Goal: Information Seeking & Learning: Compare options

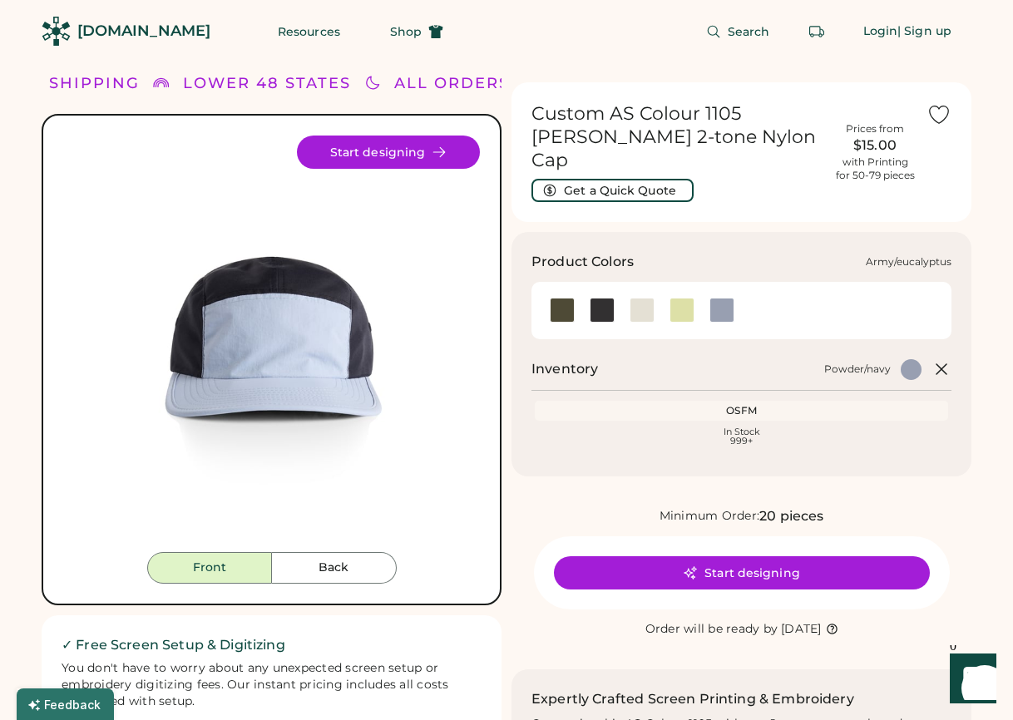
click at [560, 298] on div at bounding box center [562, 310] width 25 height 25
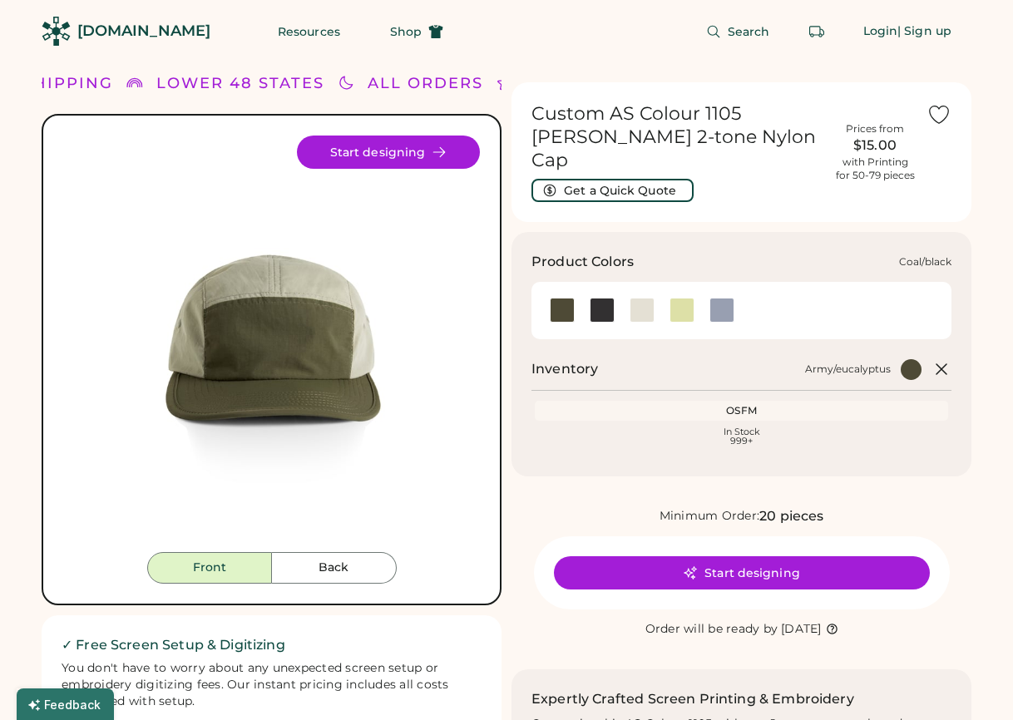
click at [596, 298] on div at bounding box center [602, 310] width 25 height 25
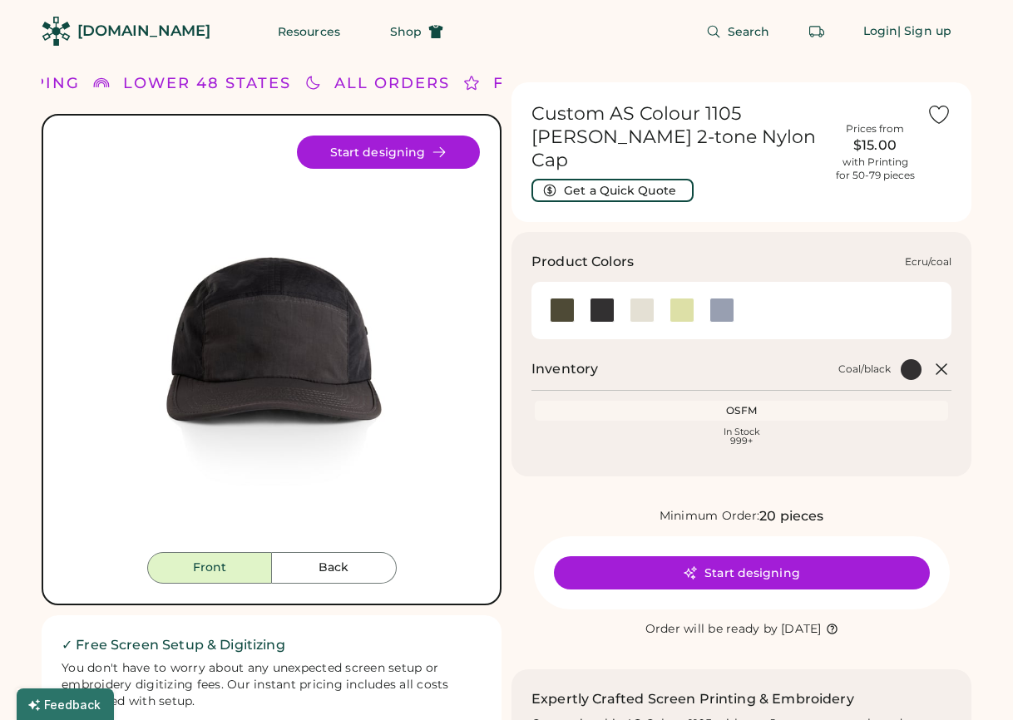
click at [643, 298] on div at bounding box center [642, 310] width 25 height 25
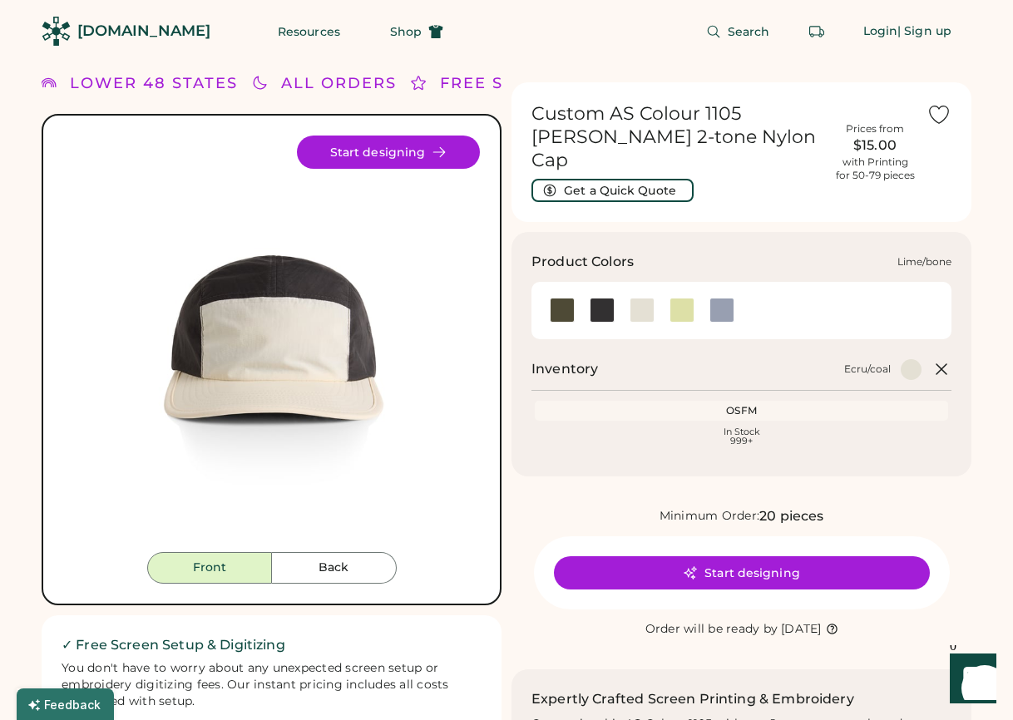
click at [680, 298] on div at bounding box center [682, 310] width 25 height 25
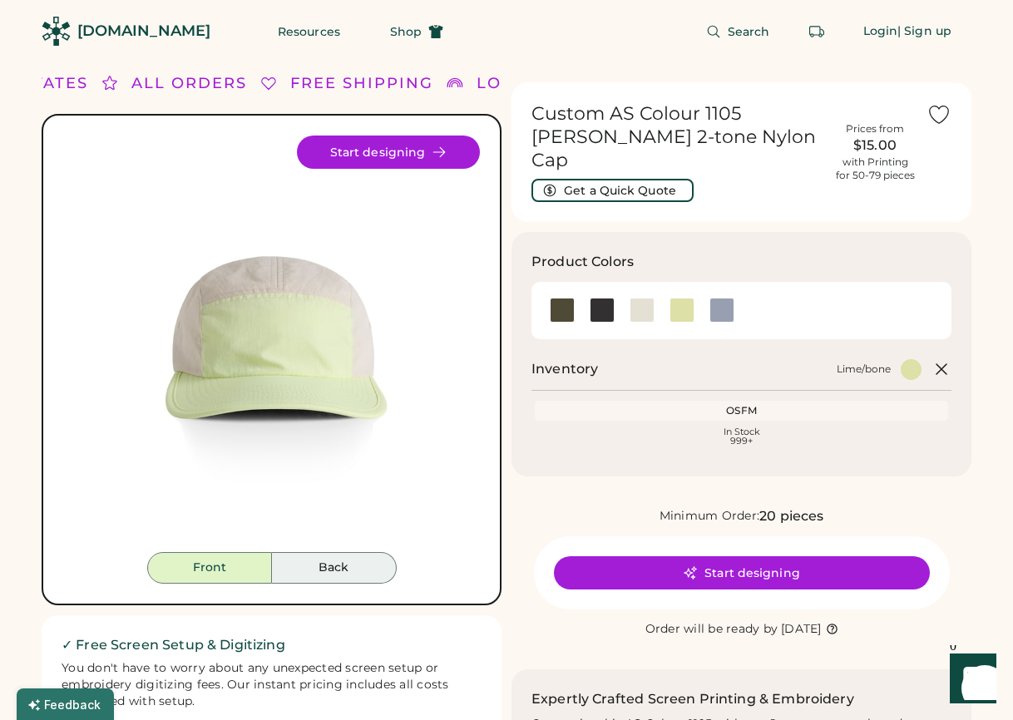
click at [354, 569] on button "Back" at bounding box center [334, 568] width 125 height 32
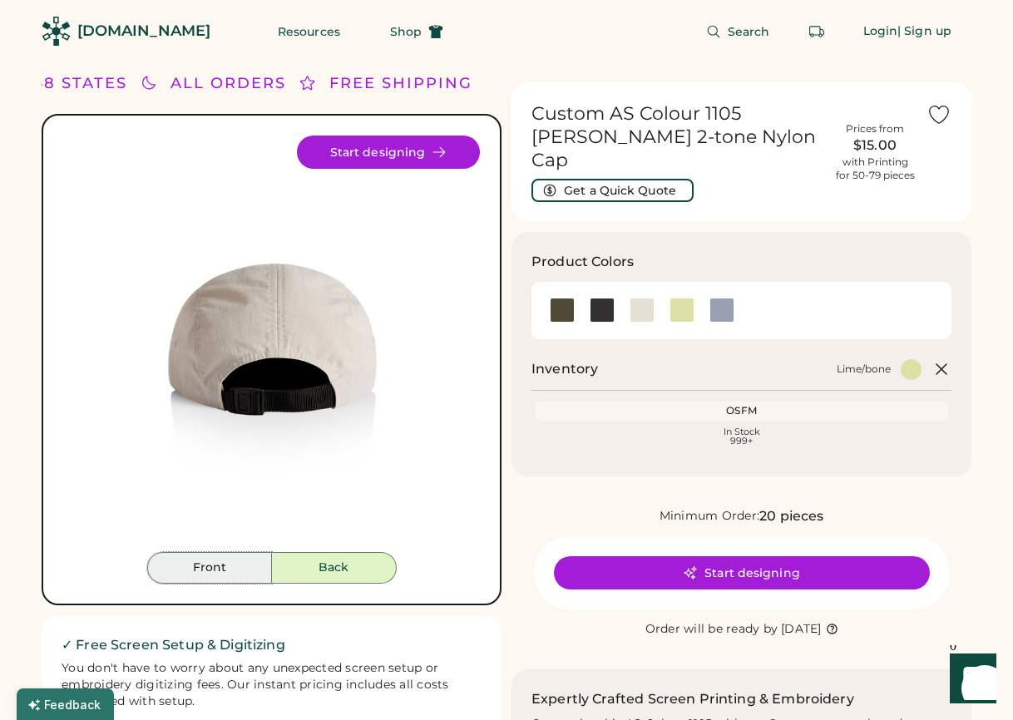
click at [226, 563] on button "Front" at bounding box center [209, 568] width 125 height 32
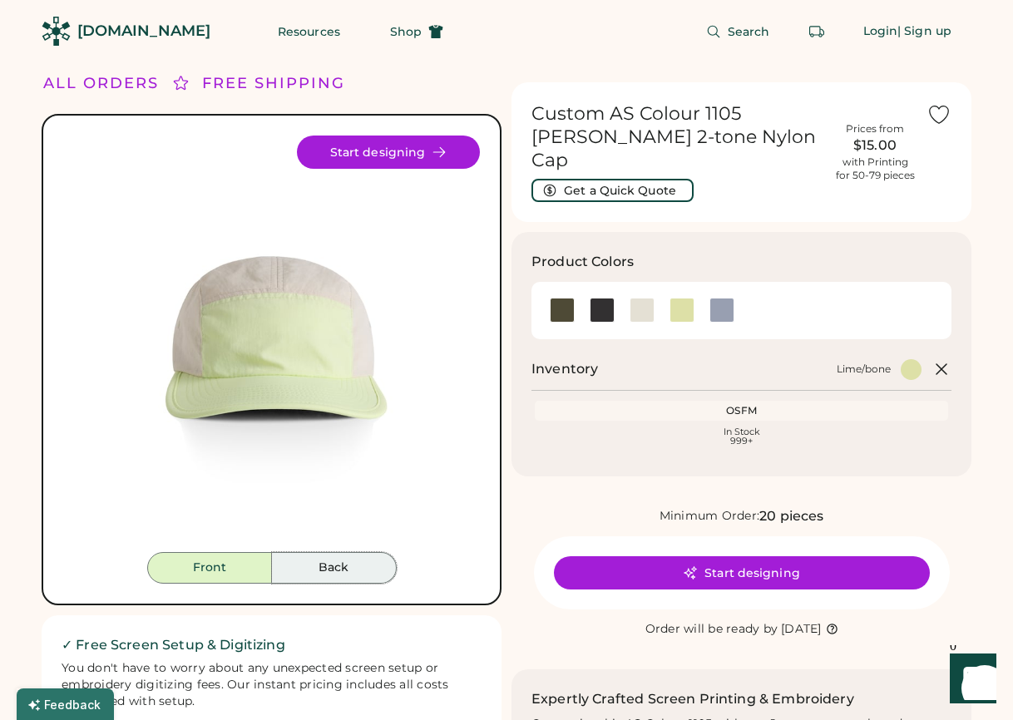
click at [334, 561] on button "Back" at bounding box center [334, 568] width 125 height 32
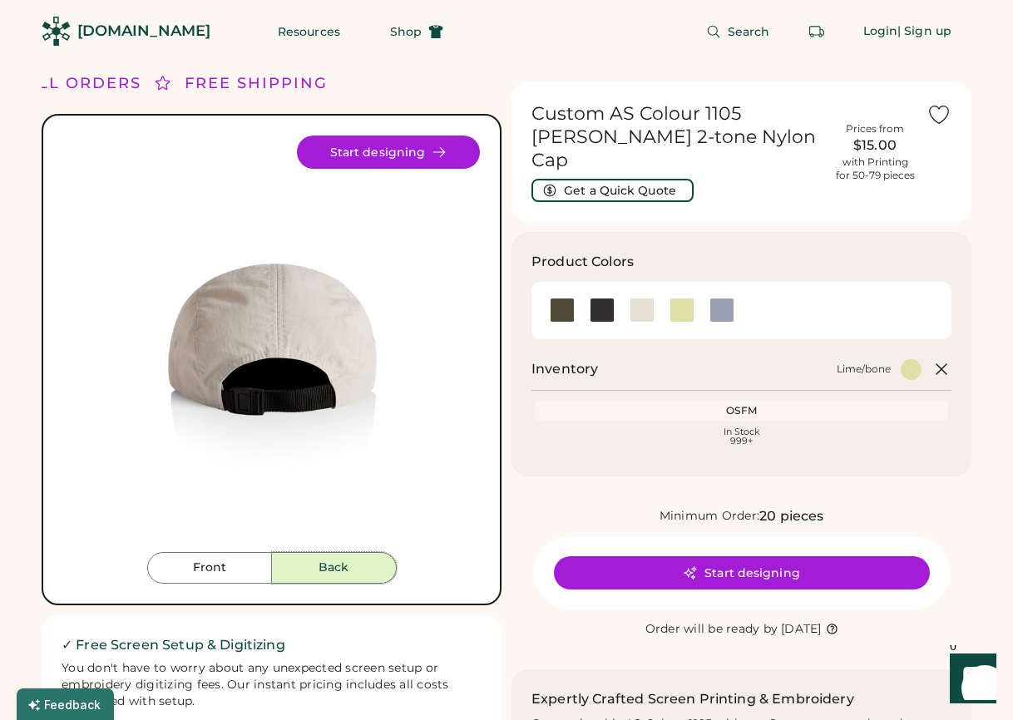
click at [602, 298] on div at bounding box center [602, 310] width 25 height 25
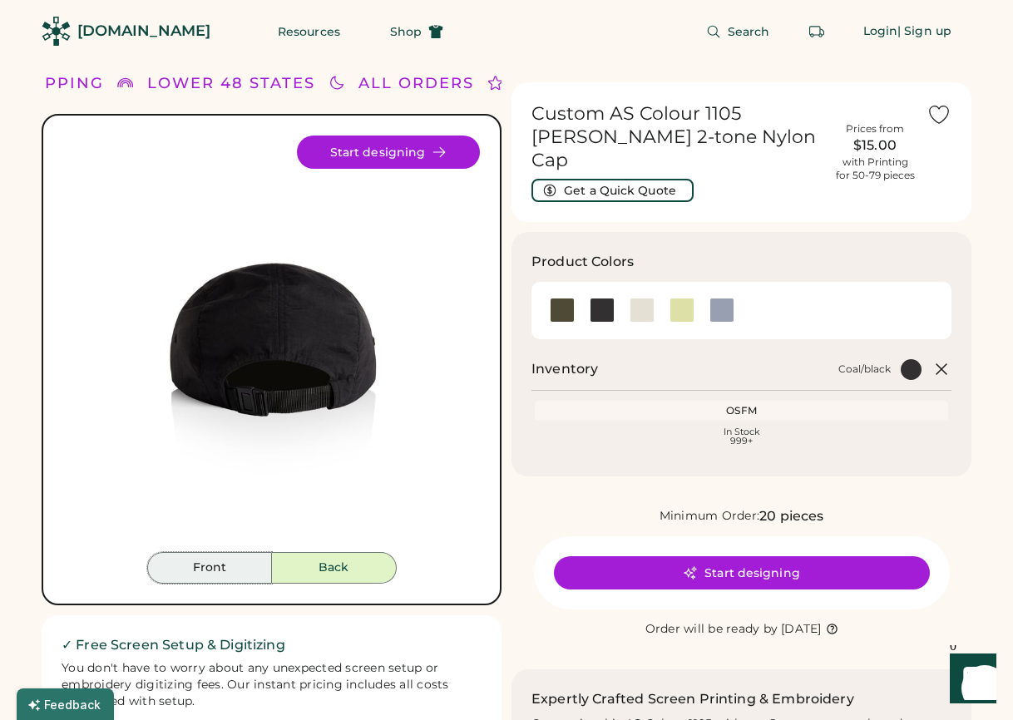
click at [178, 566] on button "Front" at bounding box center [209, 568] width 125 height 32
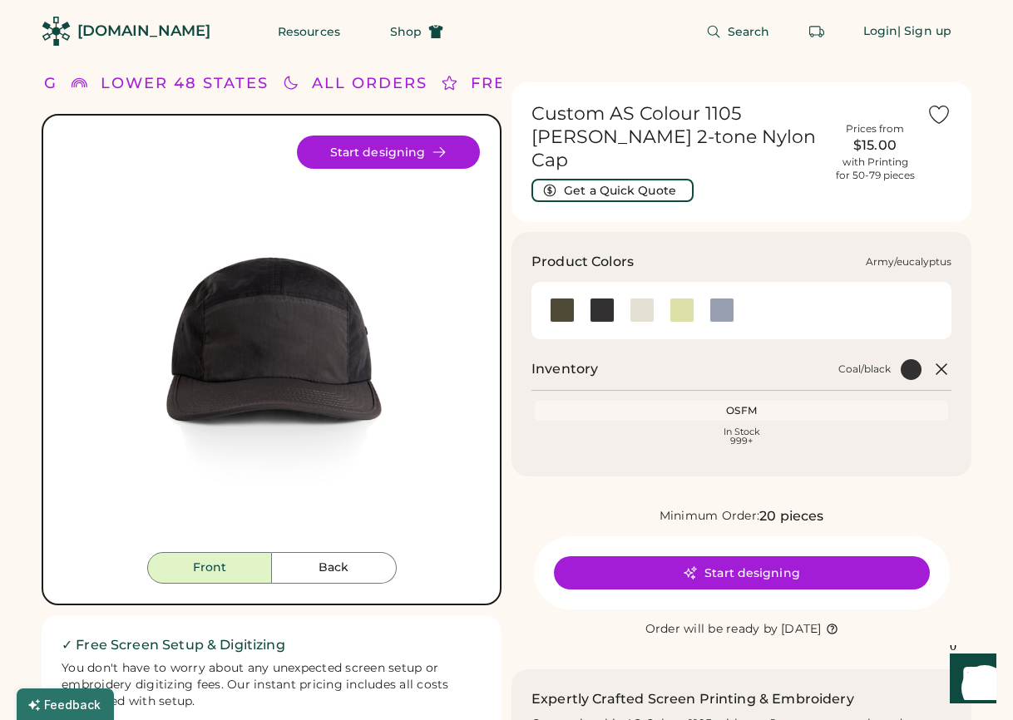
click at [557, 292] on div at bounding box center [562, 310] width 40 height 37
click at [559, 298] on div at bounding box center [562, 310] width 25 height 25
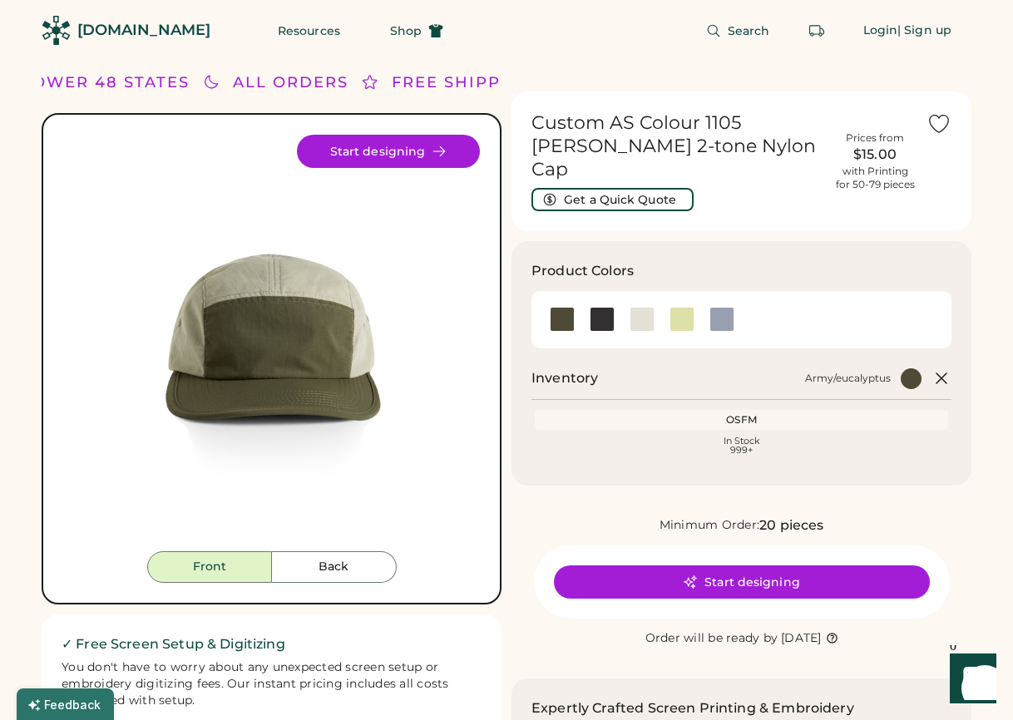
click at [670, 473] on div "Custom AS Colour 1105 [PERSON_NAME] 2-tone Nylon Cap Get a Quick Quote Prices f…" at bounding box center [742, 658] width 460 height 1193
click at [670, 307] on div at bounding box center [682, 319] width 25 height 25
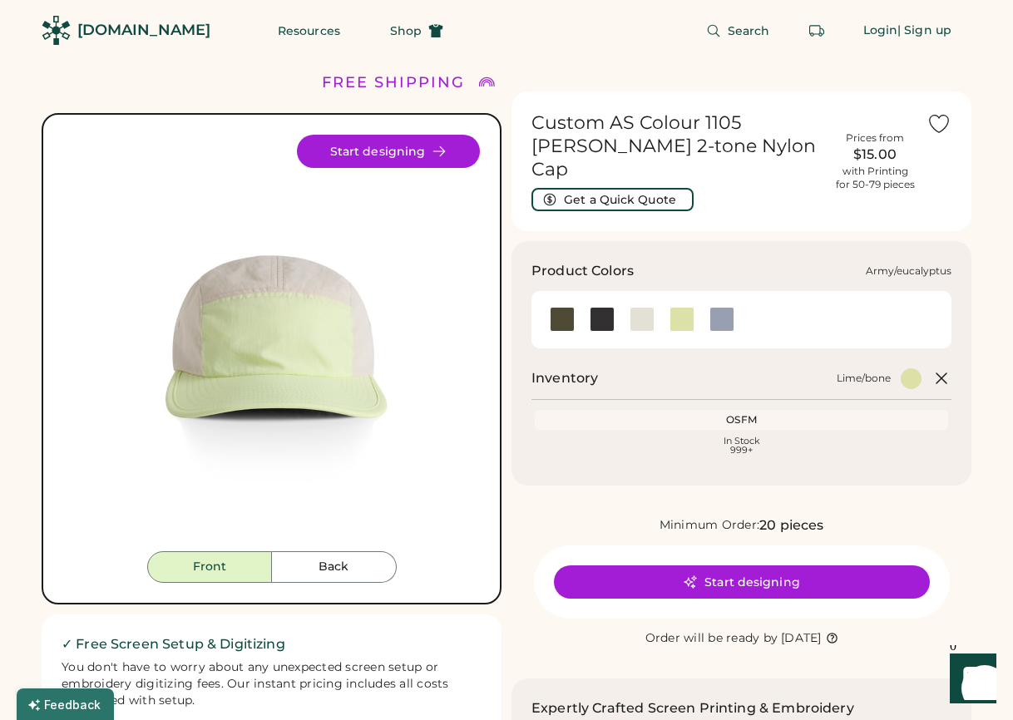
click at [565, 307] on div at bounding box center [562, 319] width 25 height 25
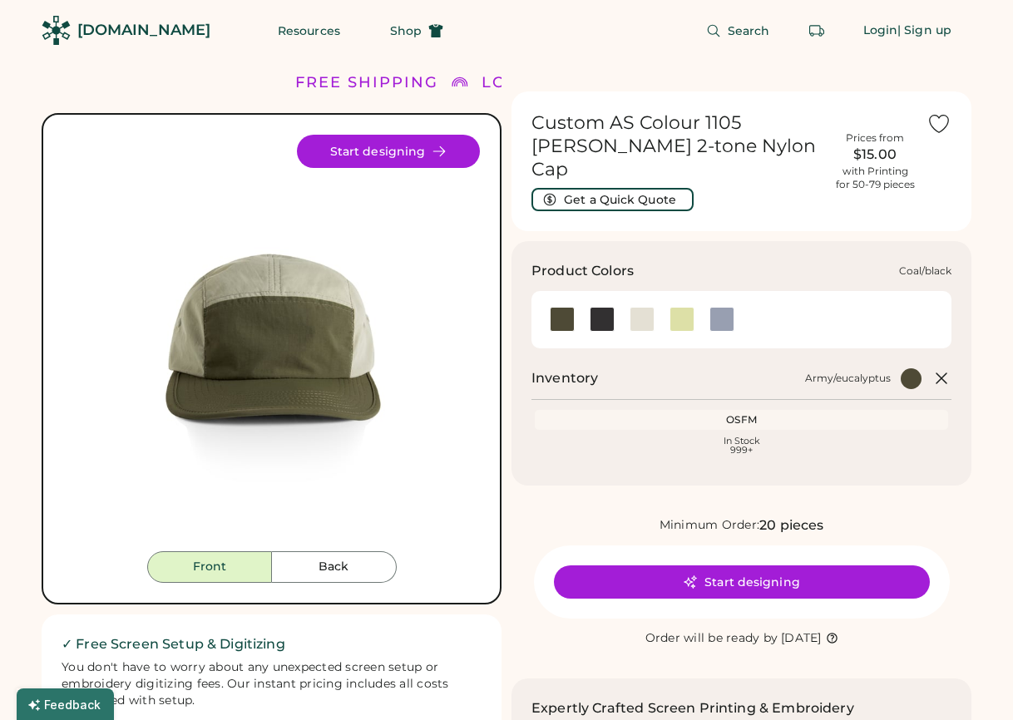
click at [604, 307] on div at bounding box center [602, 319] width 25 height 25
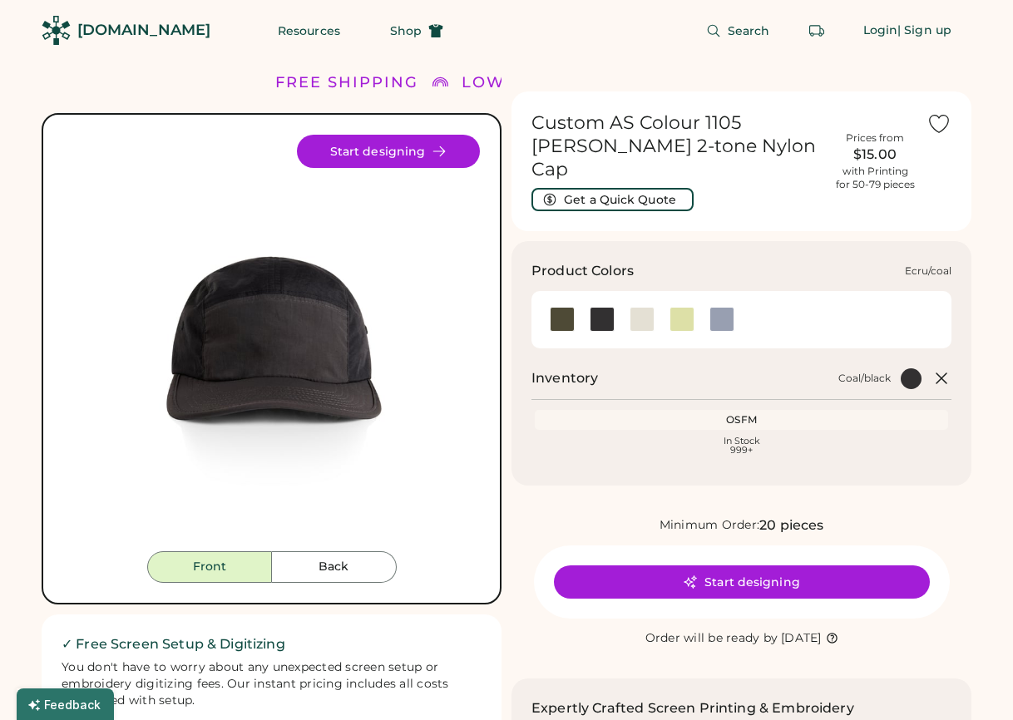
click at [639, 307] on div at bounding box center [642, 319] width 25 height 25
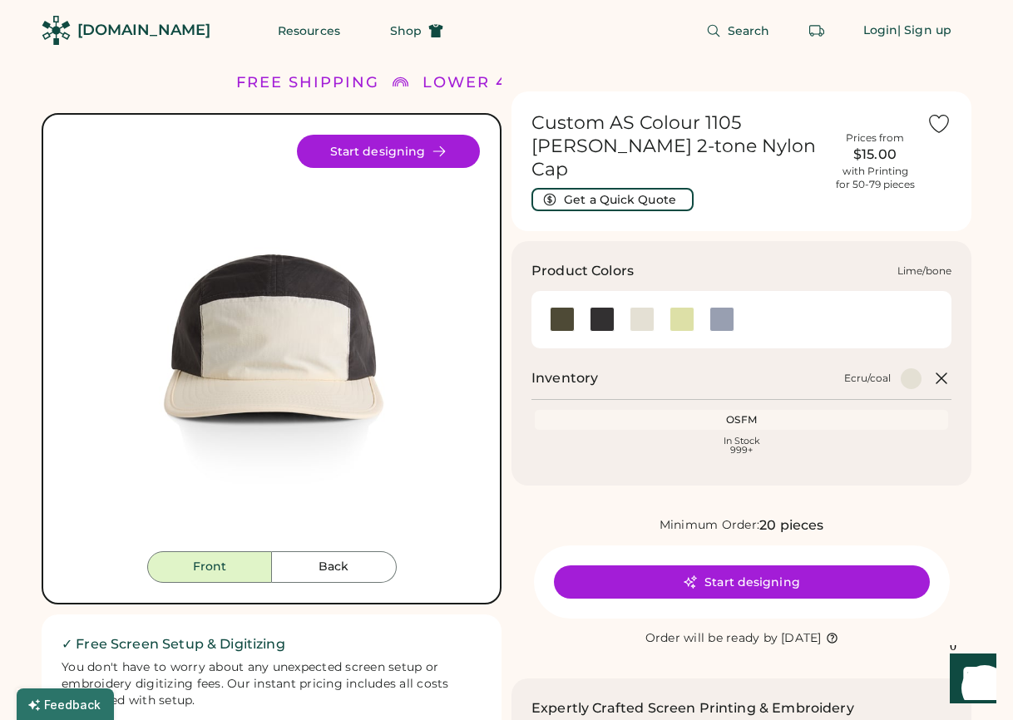
click at [678, 302] on div "Product Colors Lime/bone Inventory Ecru/coal OSFM Loading Inventory In Stock 99…" at bounding box center [742, 363] width 460 height 245
click at [725, 307] on div at bounding box center [722, 319] width 25 height 25
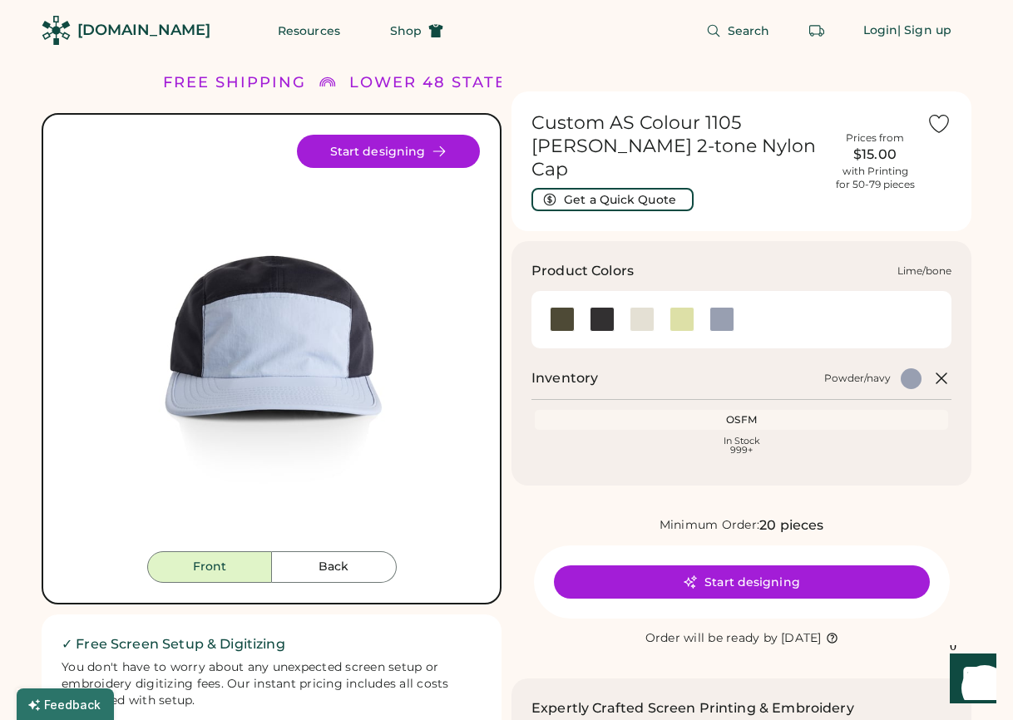
click at [678, 307] on div at bounding box center [682, 319] width 25 height 25
